Goal: Task Accomplishment & Management: Manage account settings

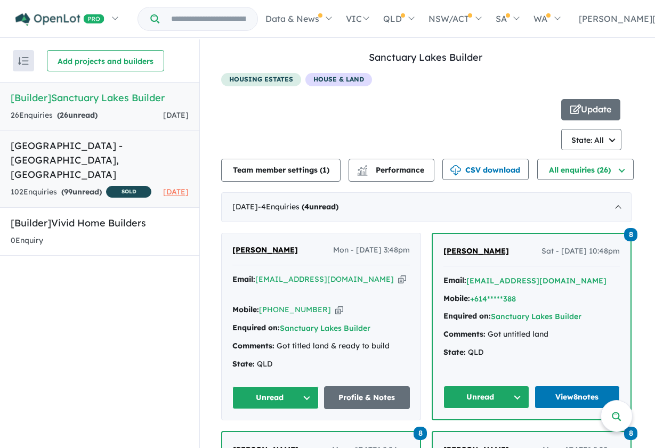
click at [140, 156] on h5 "[GEOGRAPHIC_DATA] - [GEOGRAPHIC_DATA][PERSON_NAME][GEOGRAPHIC_DATA]" at bounding box center [100, 160] width 178 height 43
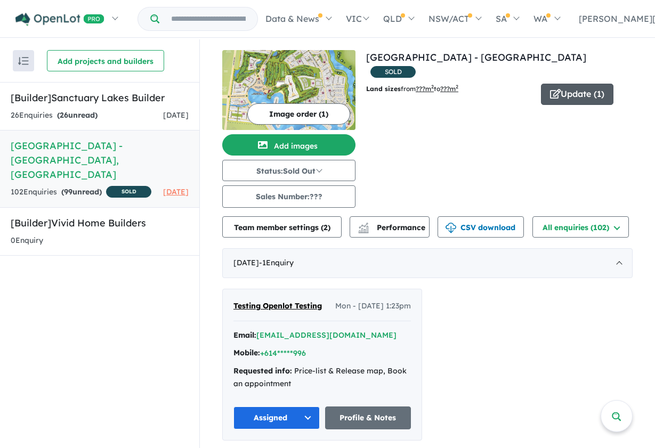
click at [556, 89] on icon "button" at bounding box center [555, 94] width 11 height 10
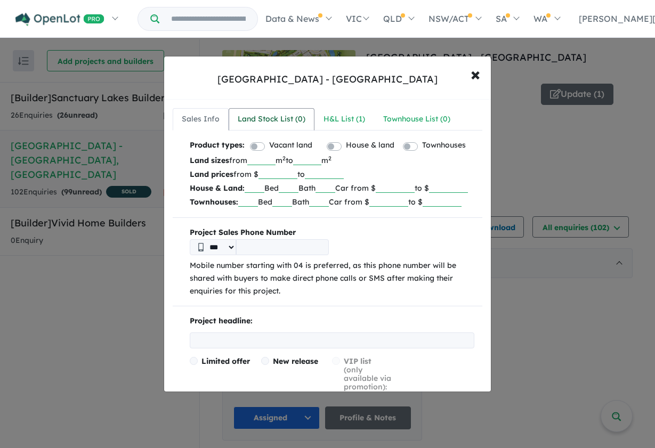
click at [271, 119] on div "Land Stock List ( 0 )" at bounding box center [272, 119] width 68 height 13
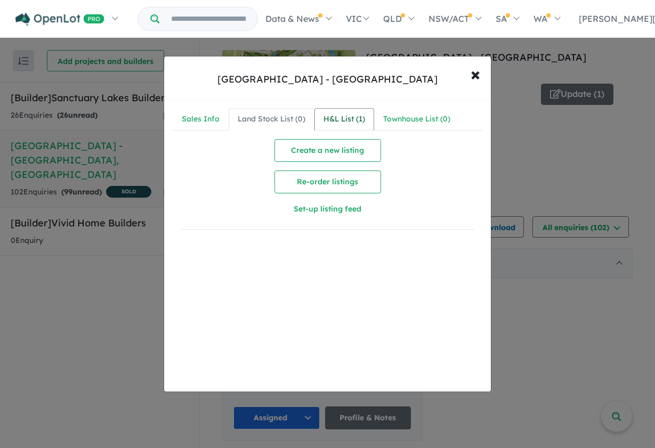
click at [344, 115] on div "H&L List ( 1 )" at bounding box center [345, 119] width 42 height 13
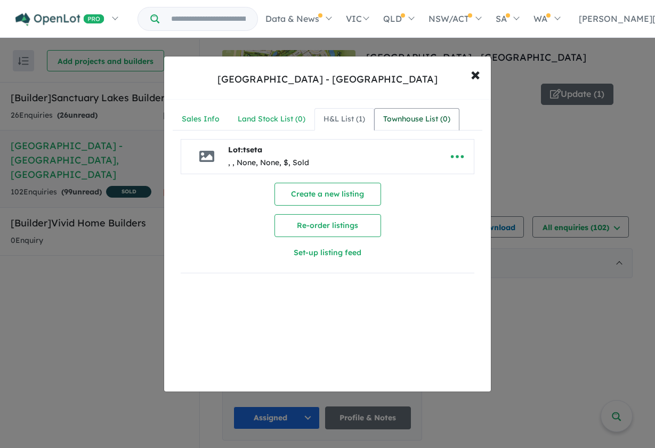
click at [394, 115] on div "Townhouse List ( 0 )" at bounding box center [416, 119] width 67 height 13
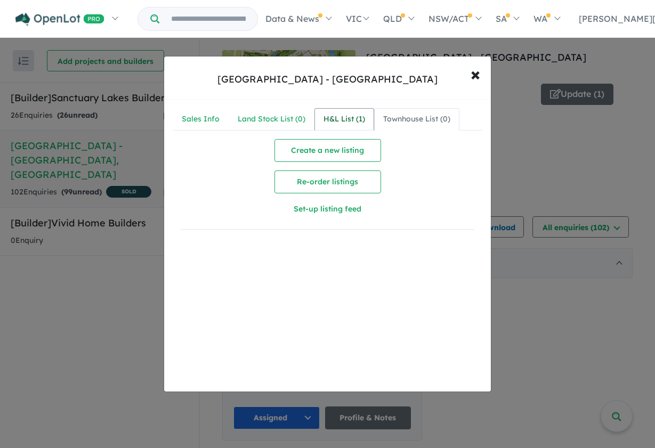
click at [347, 115] on div "H&L List ( 1 )" at bounding box center [345, 119] width 42 height 13
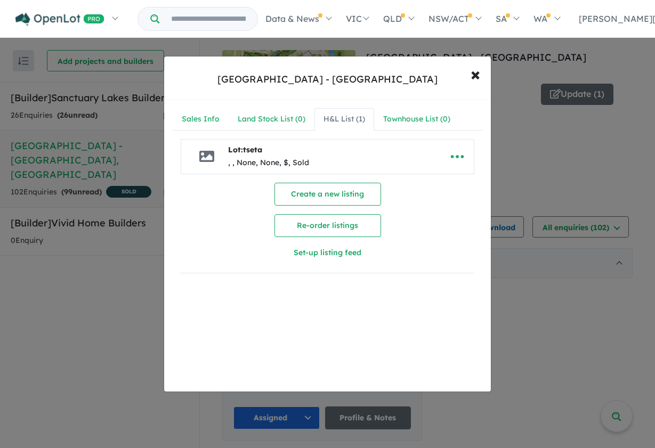
click at [348, 121] on div "H&L List ( 1 )" at bounding box center [345, 119] width 42 height 13
click at [401, 120] on div "Townhouse List ( 0 )" at bounding box center [416, 119] width 67 height 13
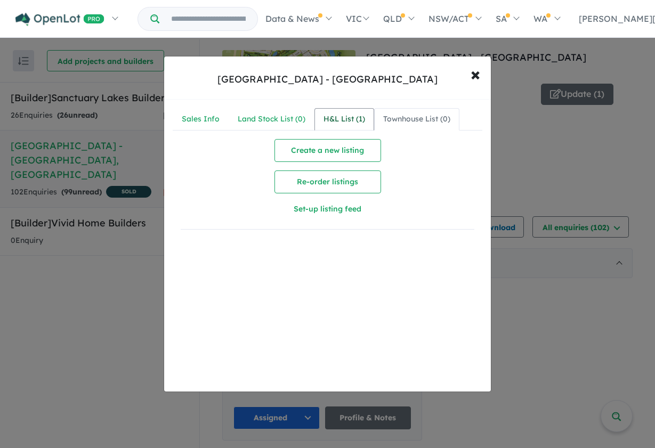
click at [343, 129] on link "H&L List ( 1 )" at bounding box center [345, 119] width 60 height 22
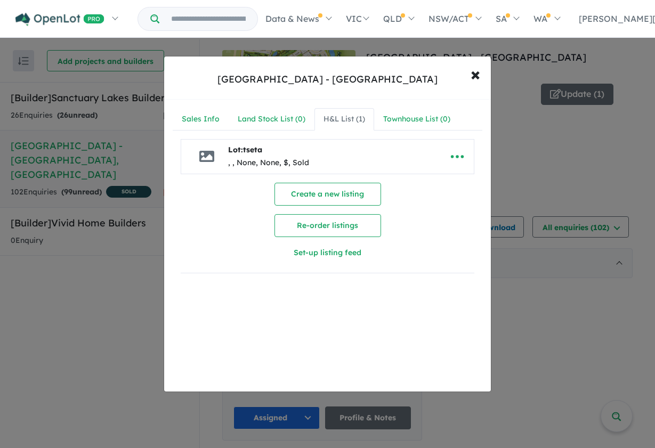
click at [129, 167] on div "**********" at bounding box center [327, 224] width 655 height 448
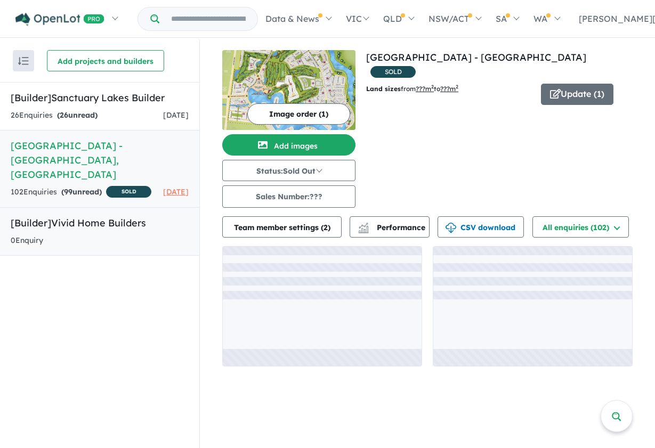
click at [120, 223] on h5 "[Builder] Vivid Home Builders" at bounding box center [100, 223] width 178 height 14
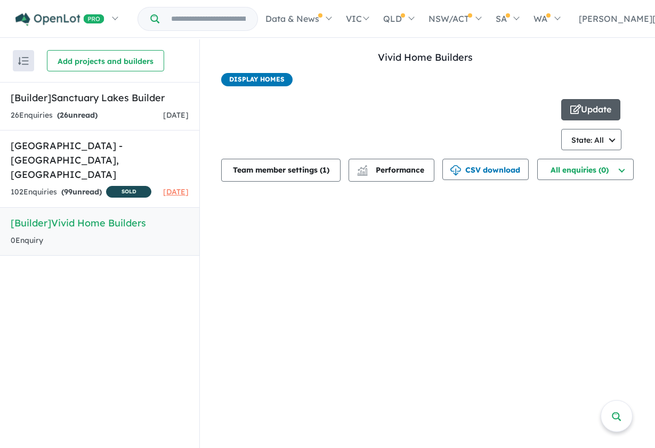
click at [585, 106] on button "Update" at bounding box center [591, 109] width 59 height 21
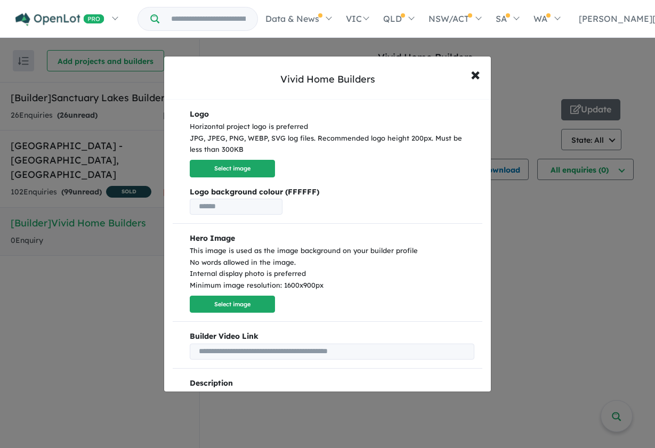
click at [152, 177] on div "Vivid Home Builders × Close Logo Horizontal project logo is preferred JPG, JPEG…" at bounding box center [327, 224] width 655 height 448
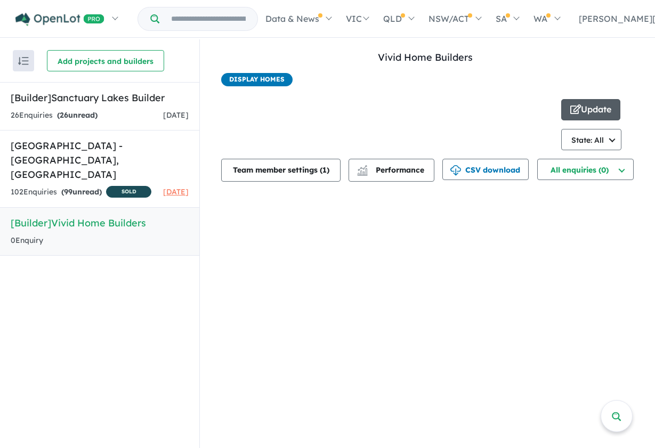
click at [584, 110] on button "Update" at bounding box center [591, 109] width 59 height 21
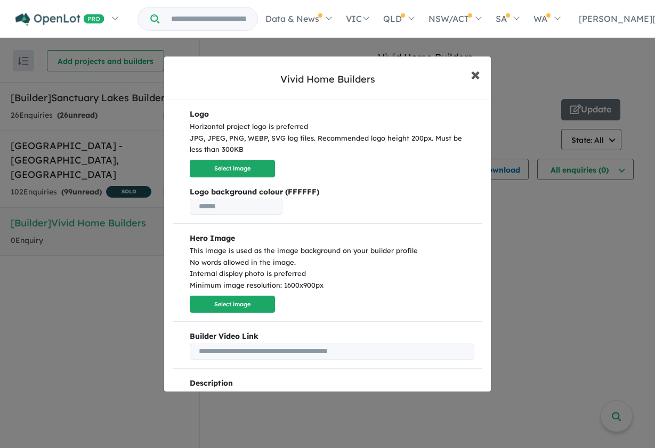
click at [479, 78] on span "×" at bounding box center [476, 73] width 10 height 23
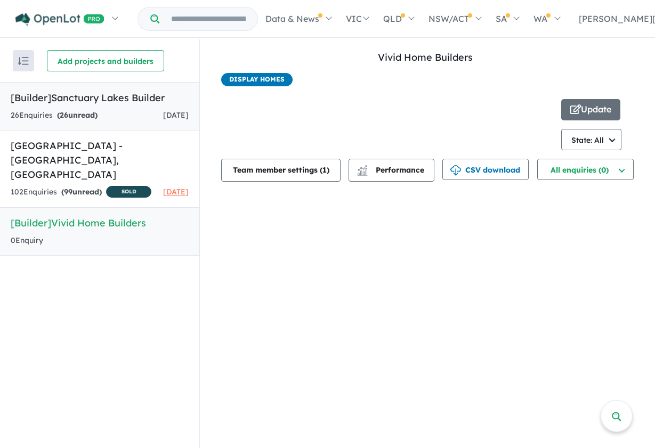
click at [145, 101] on h5 "[Builder] Sanctuary Lakes Builder" at bounding box center [100, 98] width 178 height 14
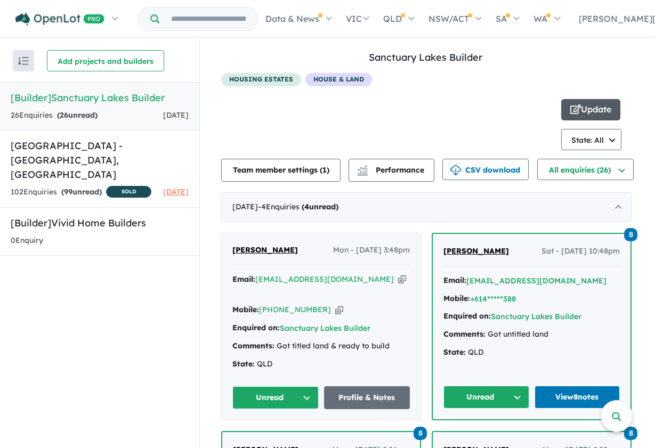
click at [576, 116] on span "button" at bounding box center [576, 110] width 11 height 17
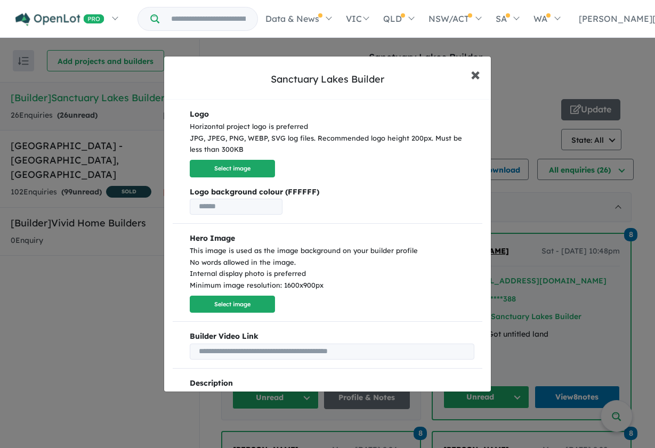
click at [478, 79] on span "×" at bounding box center [476, 73] width 10 height 23
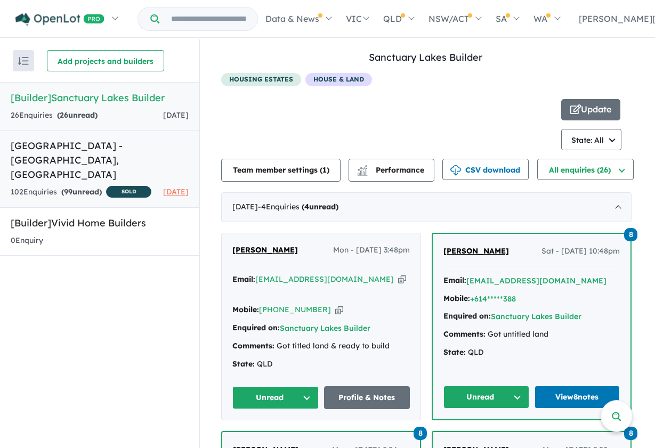
click at [143, 155] on h5 "[GEOGRAPHIC_DATA] - [GEOGRAPHIC_DATA][PERSON_NAME][GEOGRAPHIC_DATA]" at bounding box center [100, 160] width 178 height 43
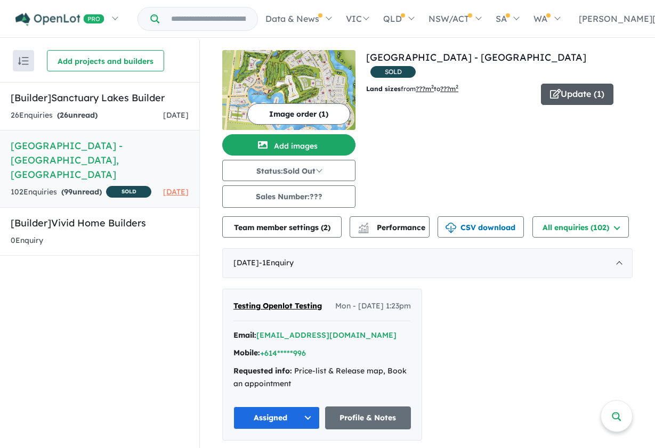
click at [554, 89] on icon "button" at bounding box center [555, 94] width 11 height 10
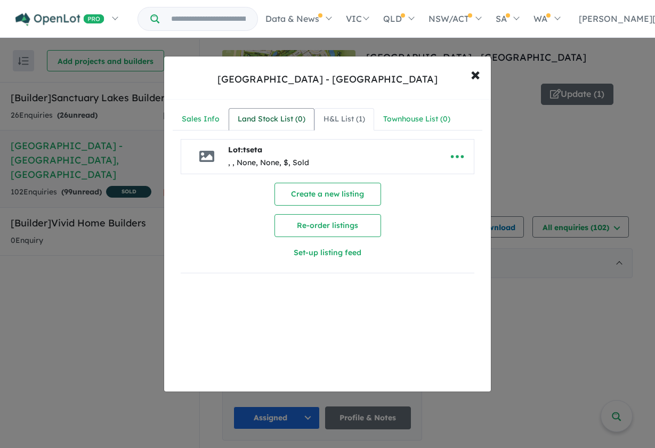
click at [270, 117] on div "Land Stock List ( 0 )" at bounding box center [272, 119] width 68 height 13
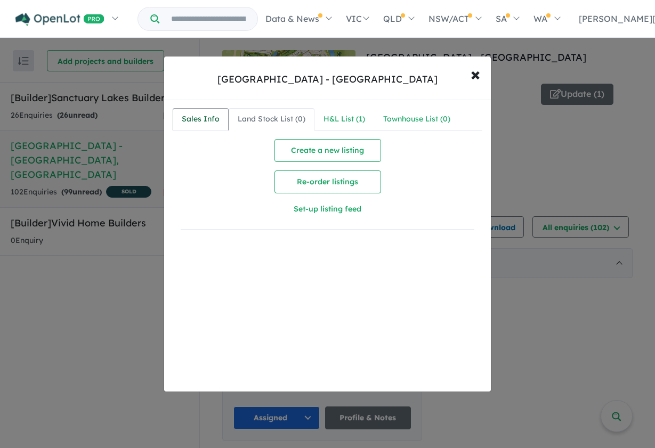
click at [206, 121] on div "Sales Info" at bounding box center [201, 119] width 38 height 13
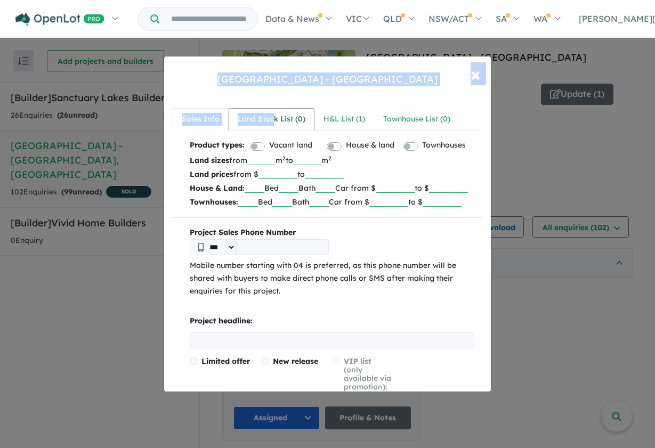
drag, startPoint x: 167, startPoint y: 70, endPoint x: 274, endPoint y: 122, distance: 118.8
click at [274, 122] on div "Sanctuary Lakes Estate - Point Cook × Close Sales Info Land Stock List ( 0 ) H&…" at bounding box center [328, 224] width 328 height 336
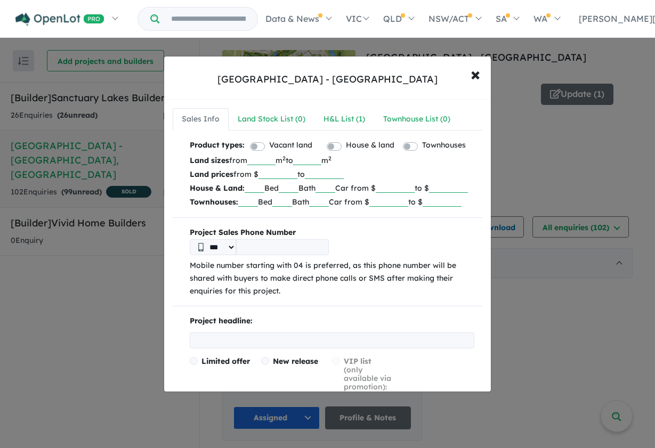
click at [300, 98] on div "[GEOGRAPHIC_DATA] - Point Cook × Close" at bounding box center [327, 78] width 327 height 43
click at [338, 115] on div "H&L List ( 1 )" at bounding box center [345, 119] width 42 height 13
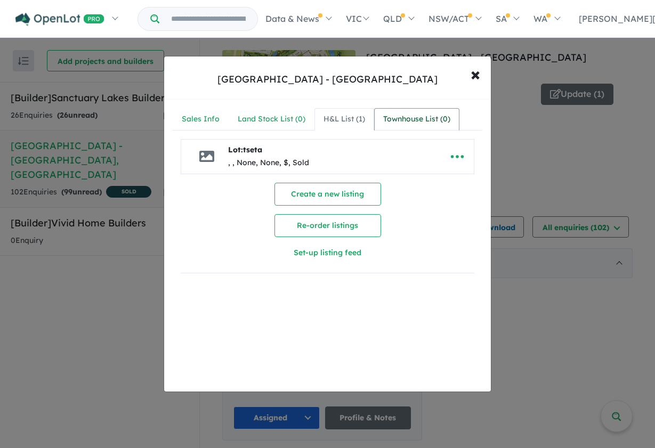
click at [397, 116] on div "Townhouse List ( 0 )" at bounding box center [416, 119] width 67 height 13
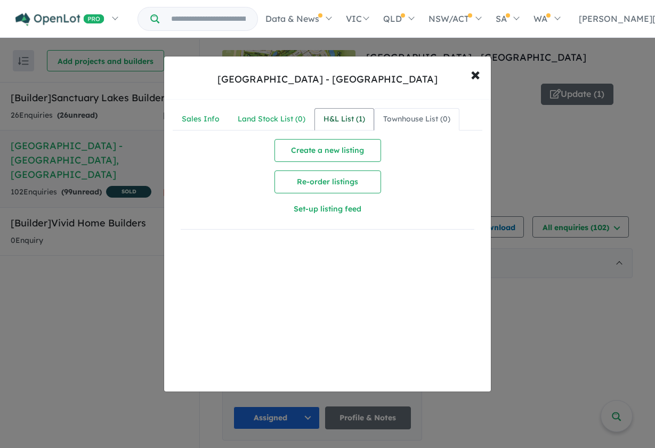
click at [355, 123] on div "H&L List ( 1 )" at bounding box center [345, 119] width 42 height 13
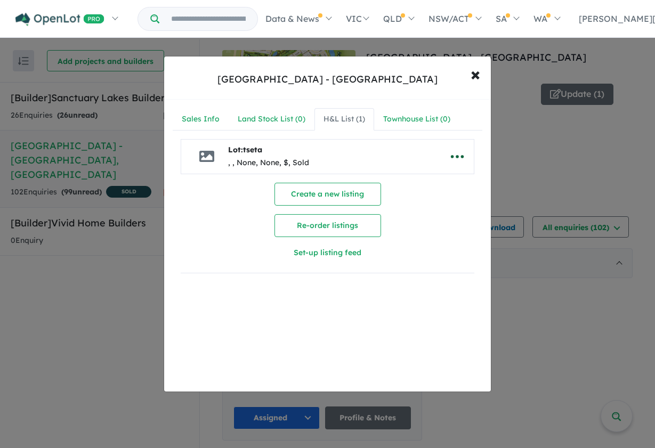
click at [454, 147] on button "button" at bounding box center [457, 157] width 33 height 25
click at [435, 143] on span "Lot: tseta , , None, None, $, Sold" at bounding box center [311, 157] width 260 height 34
click at [457, 157] on icon "button" at bounding box center [458, 157] width 16 height 16
click at [337, 173] on li "**********" at bounding box center [328, 156] width 294 height 35
click at [421, 121] on div "Townhouse List ( 0 )" at bounding box center [416, 119] width 67 height 13
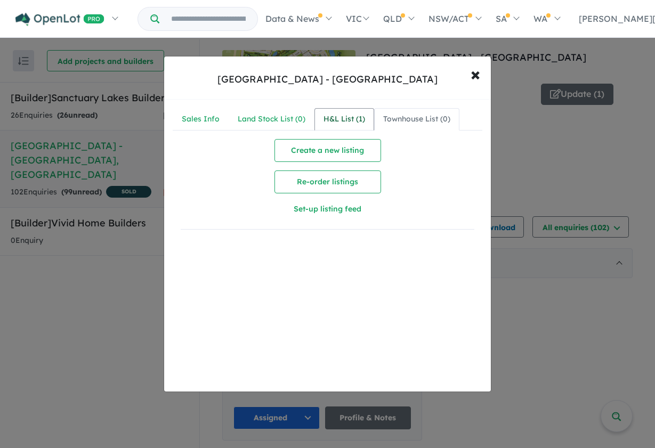
click at [335, 123] on div "H&L List ( 1 )" at bounding box center [345, 119] width 42 height 13
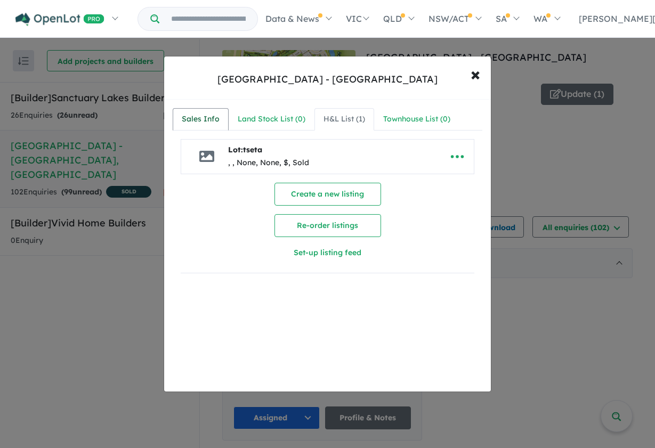
click at [207, 125] on div "Sales Info" at bounding box center [201, 119] width 38 height 13
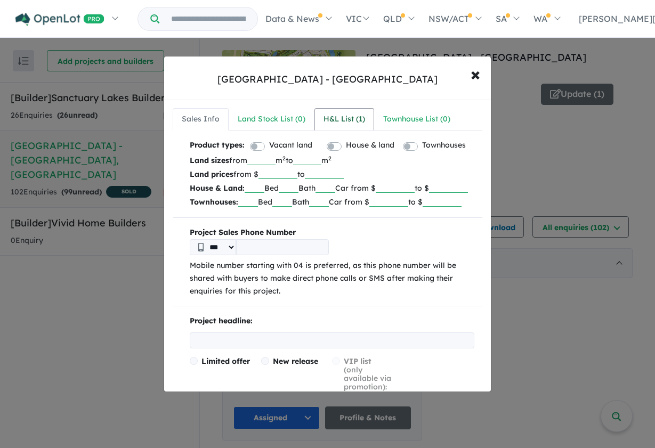
click at [327, 114] on div "H&L List ( 1 )" at bounding box center [345, 119] width 42 height 13
